Goal: Information Seeking & Learning: Learn about a topic

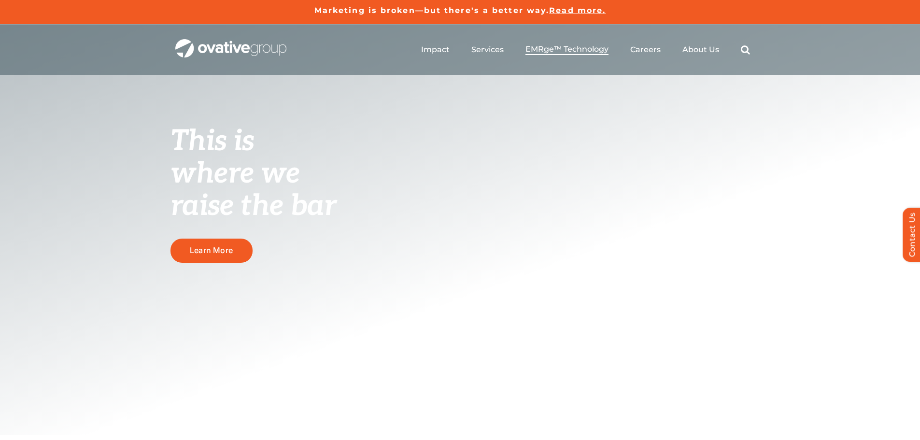
click at [565, 49] on span "EMRge™ Technology" at bounding box center [566, 49] width 83 height 10
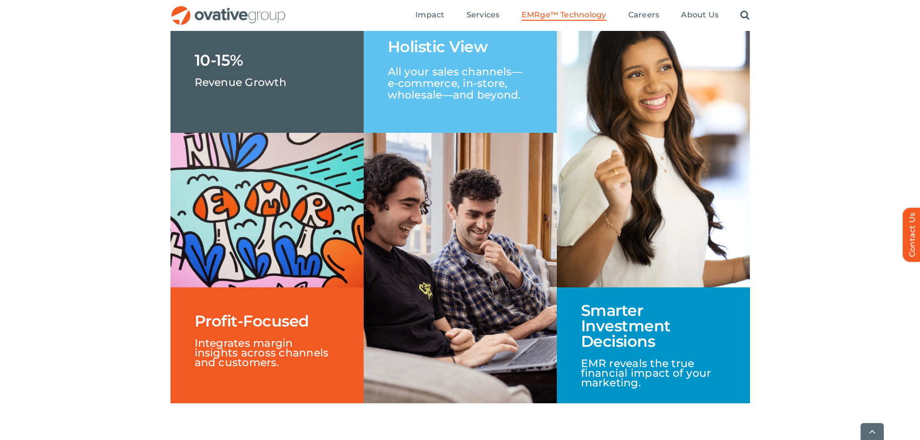
scroll to position [1545, 0]
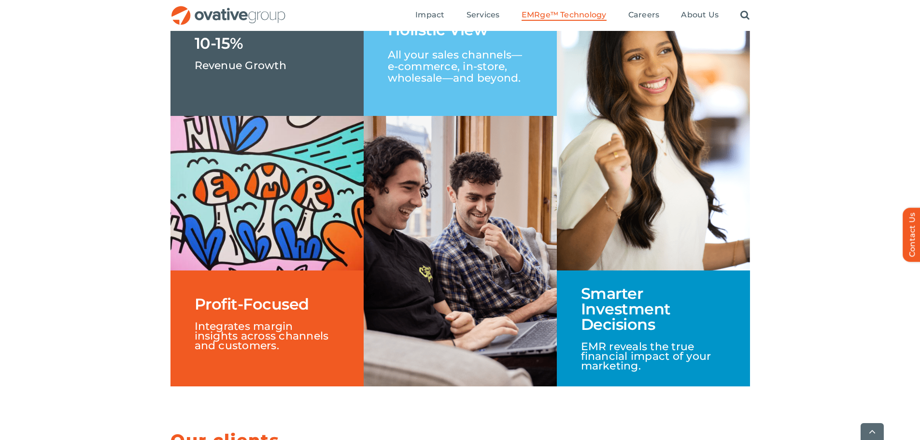
click at [362, 213] on img at bounding box center [266, 193] width 193 height 155
click at [296, 116] on div "10-15% Revenue Growth" at bounding box center [266, 58] width 193 height 116
click at [414, 84] on p "All your sales channels—e-commerce, in-store, wholesale—and beyond." at bounding box center [460, 61] width 145 height 46
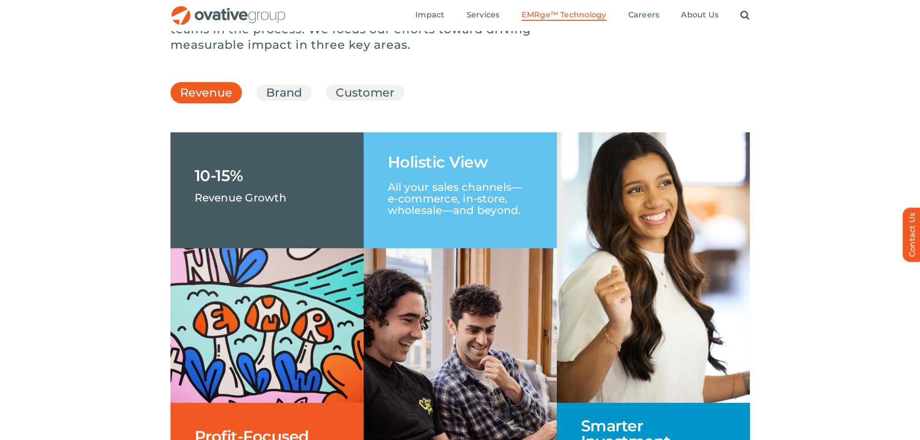
scroll to position [1400, 0]
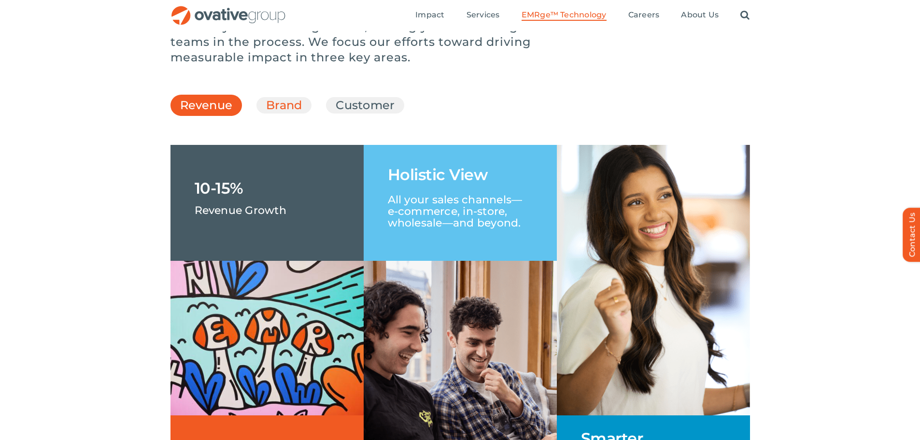
click at [290, 113] on link "Brand" at bounding box center [284, 105] width 36 height 16
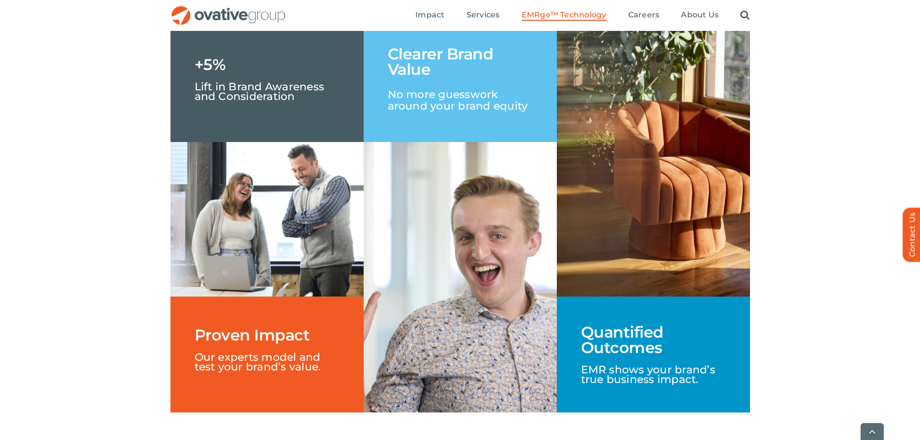
scroll to position [1497, 0]
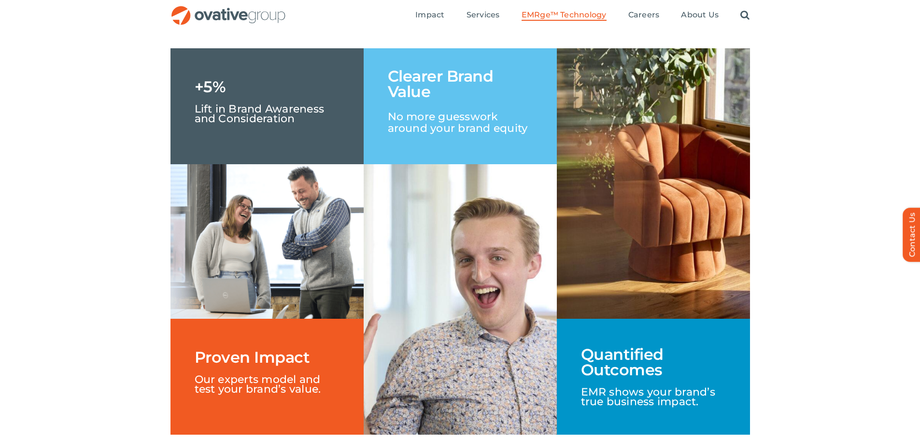
click at [361, 17] on link "Customer" at bounding box center [365, 8] width 59 height 16
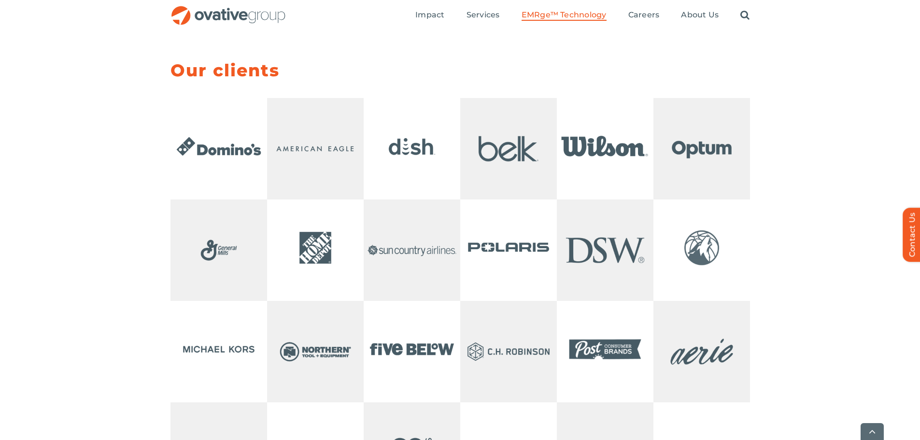
scroll to position [1932, 0]
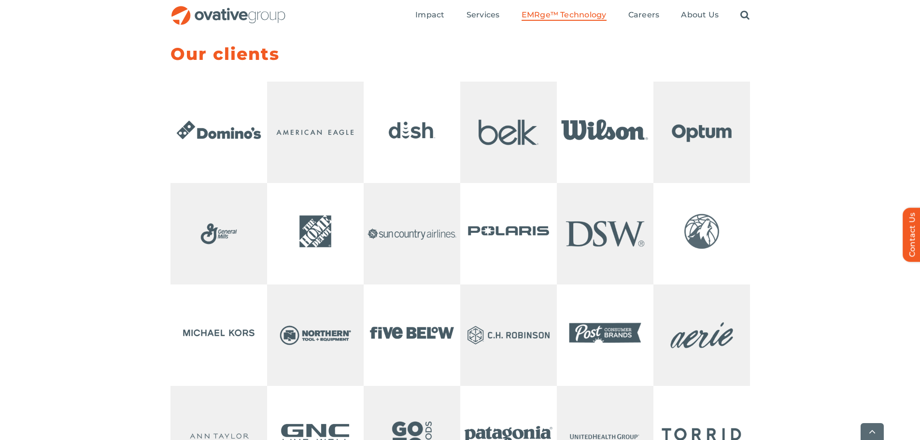
click at [803, 257] on div "Our clients" at bounding box center [460, 284] width 920 height 482
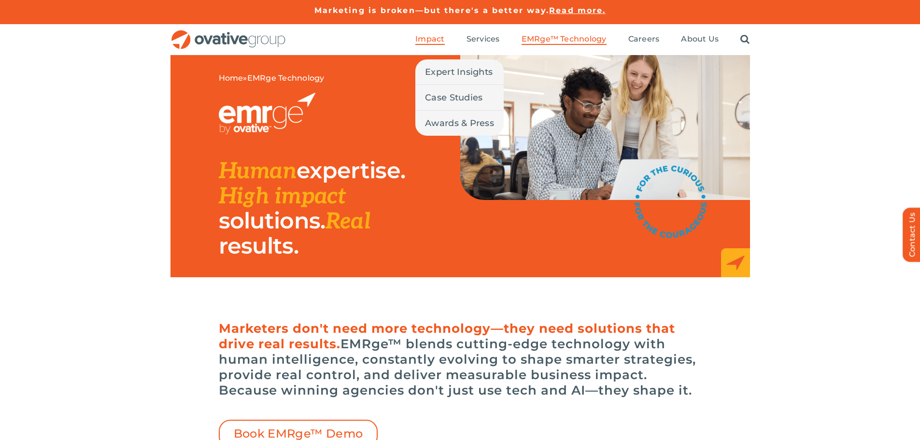
click at [431, 39] on span "Impact" at bounding box center [429, 39] width 29 height 10
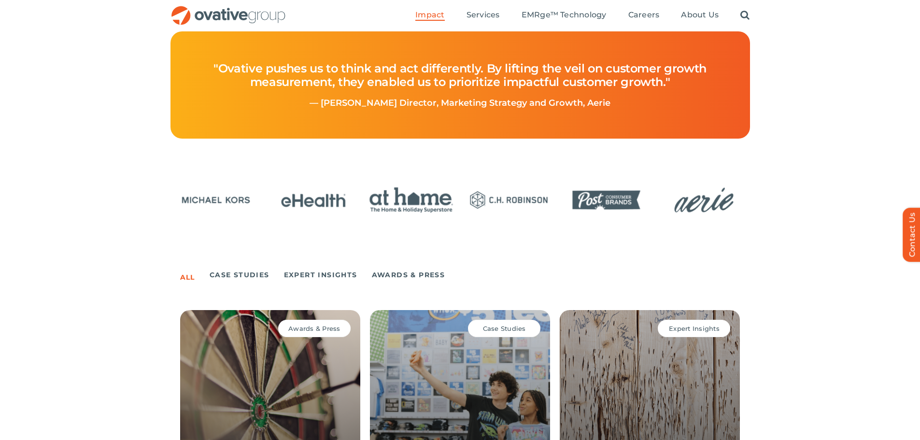
scroll to position [425, 0]
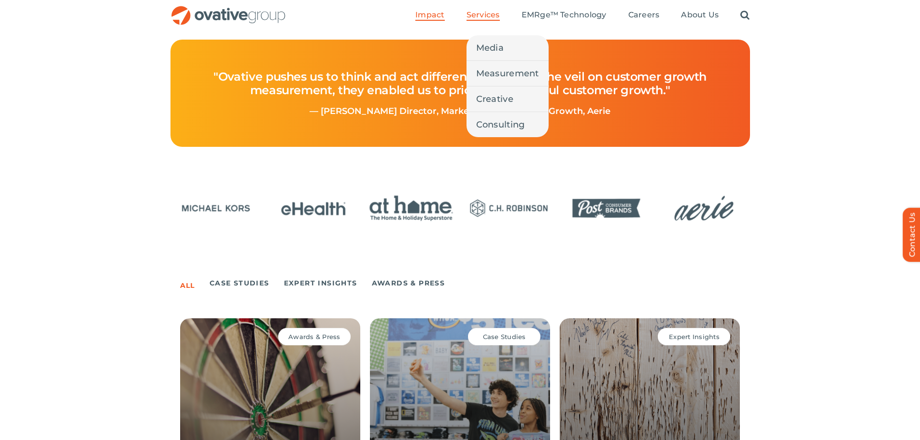
click at [480, 12] on span "Services" at bounding box center [482, 15] width 33 height 10
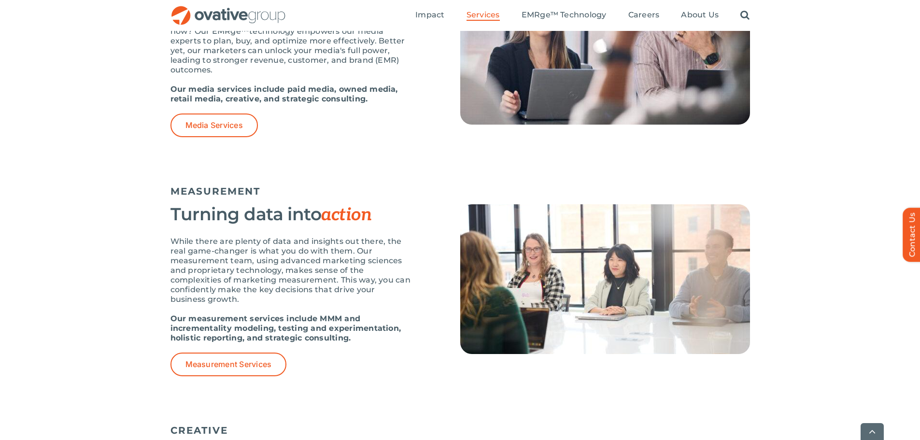
scroll to position [724, 0]
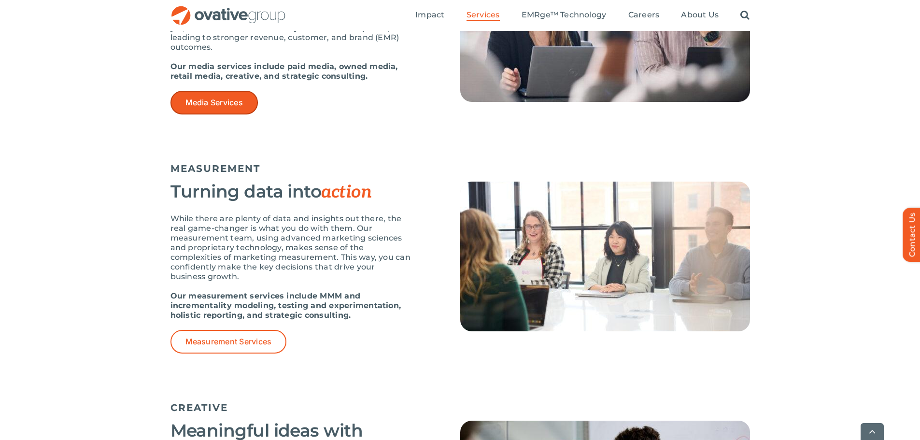
click at [213, 105] on span "Media Services" at bounding box center [213, 102] width 57 height 9
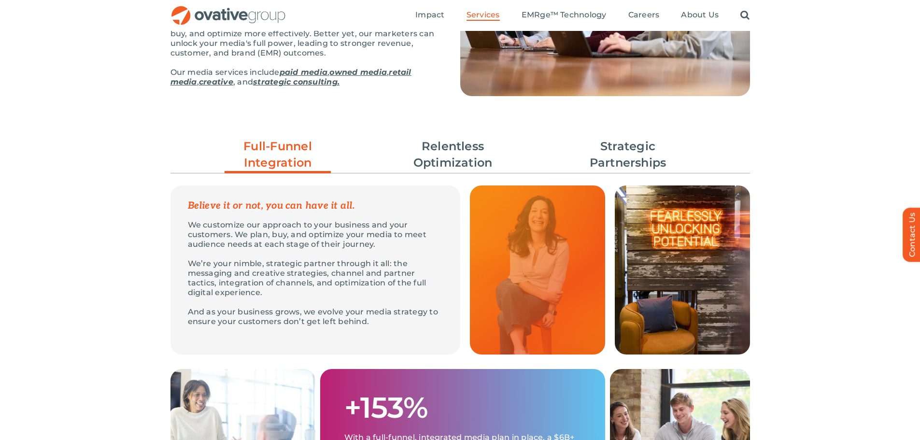
scroll to position [193, 0]
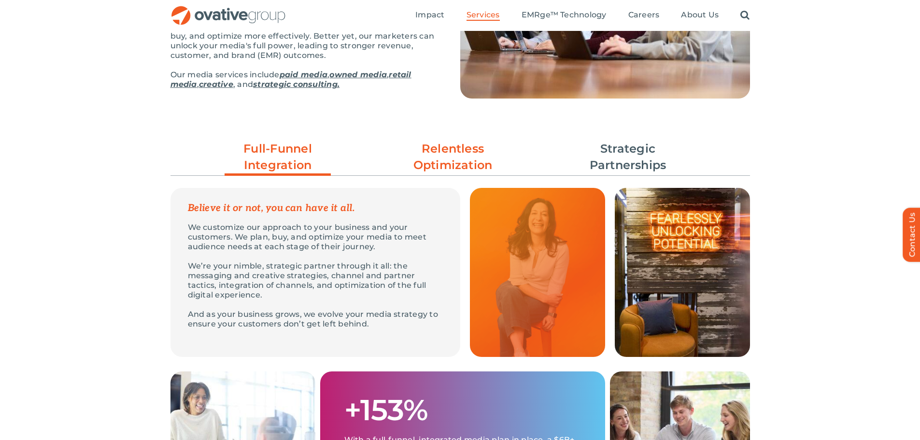
click at [446, 155] on link "Relentless Optimization" at bounding box center [453, 157] width 106 height 33
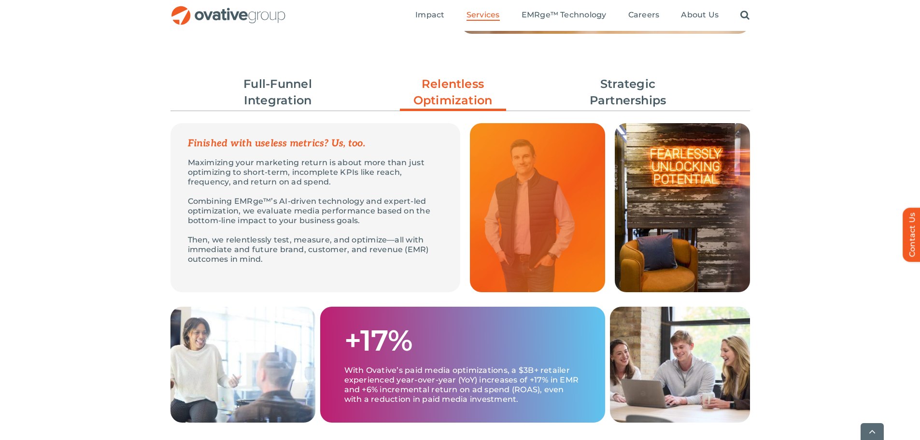
scroll to position [290, 0]
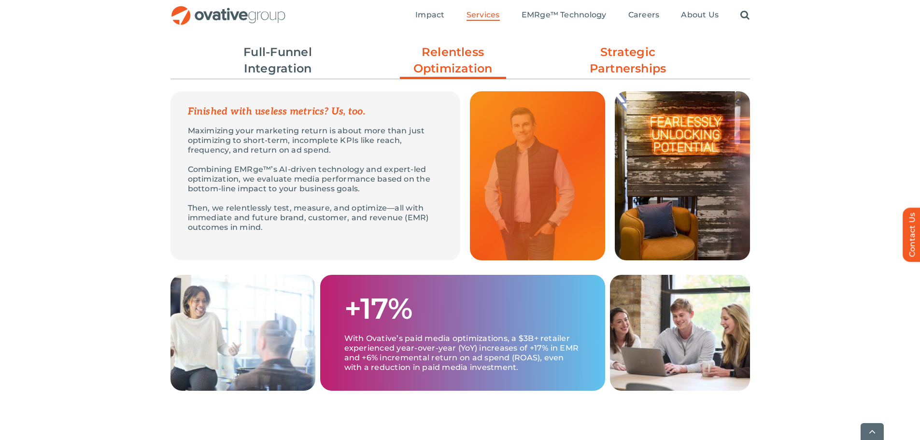
click at [642, 60] on link "Strategic Partnerships" at bounding box center [628, 60] width 106 height 33
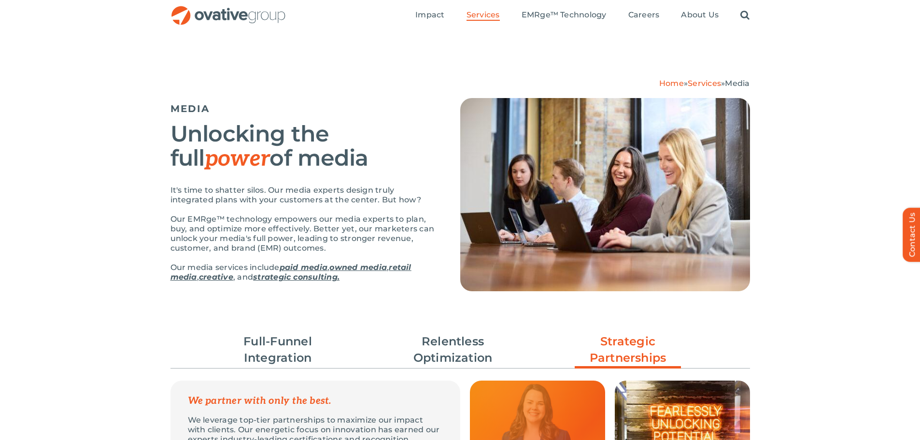
scroll to position [0, 0]
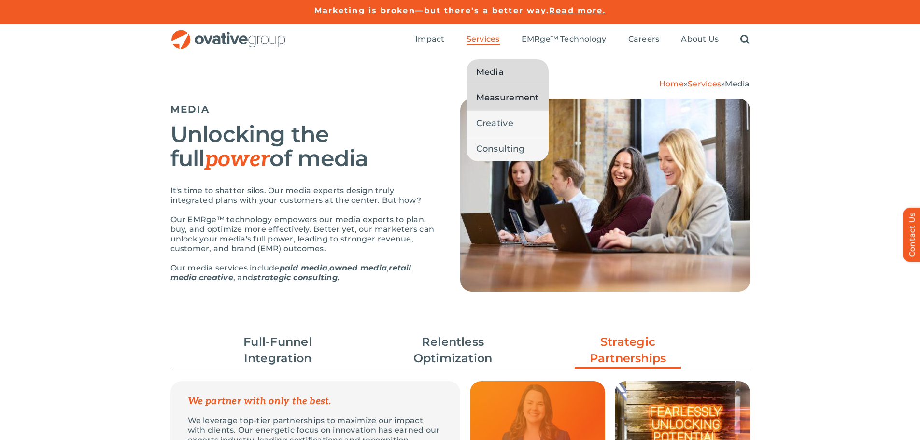
click at [496, 96] on span "Measurement" at bounding box center [507, 98] width 63 height 14
